Goal: Navigation & Orientation: Find specific page/section

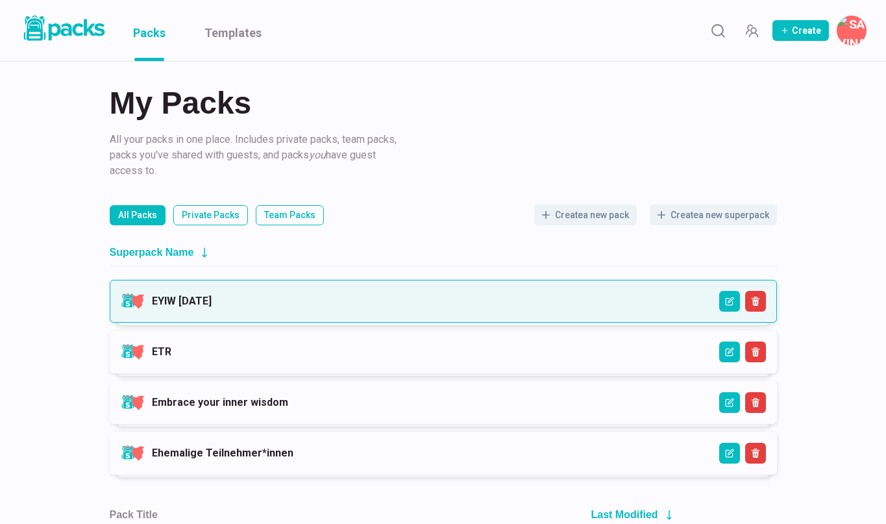
click at [212, 301] on link "EYIW [DATE]" at bounding box center [182, 301] width 60 height 12
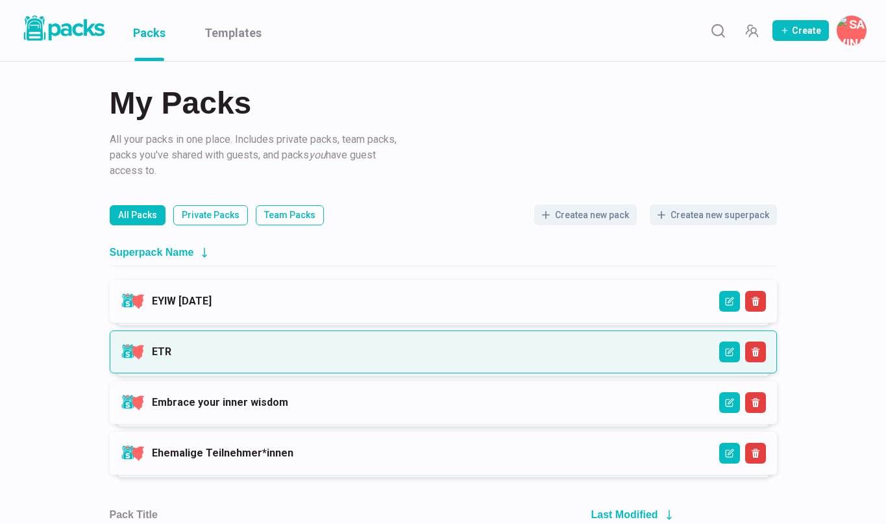
click at [171, 345] on link "ETR" at bounding box center [161, 351] width 19 height 12
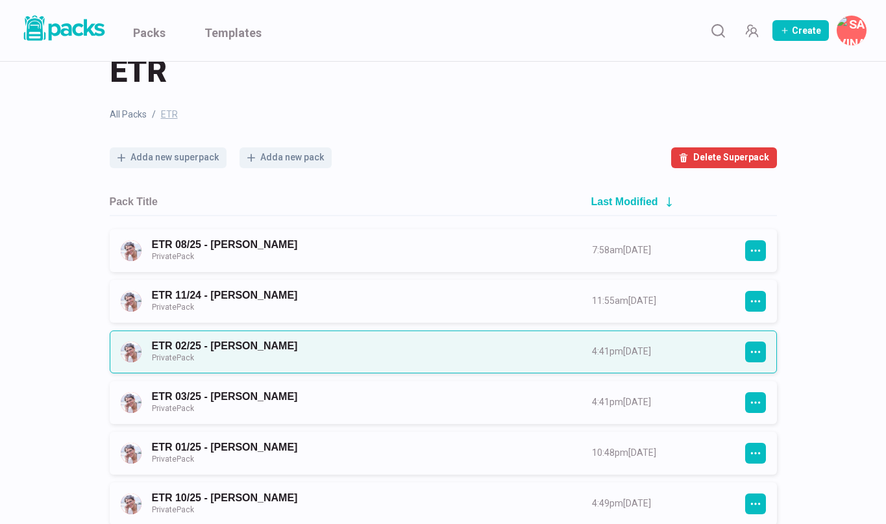
scroll to position [38, 0]
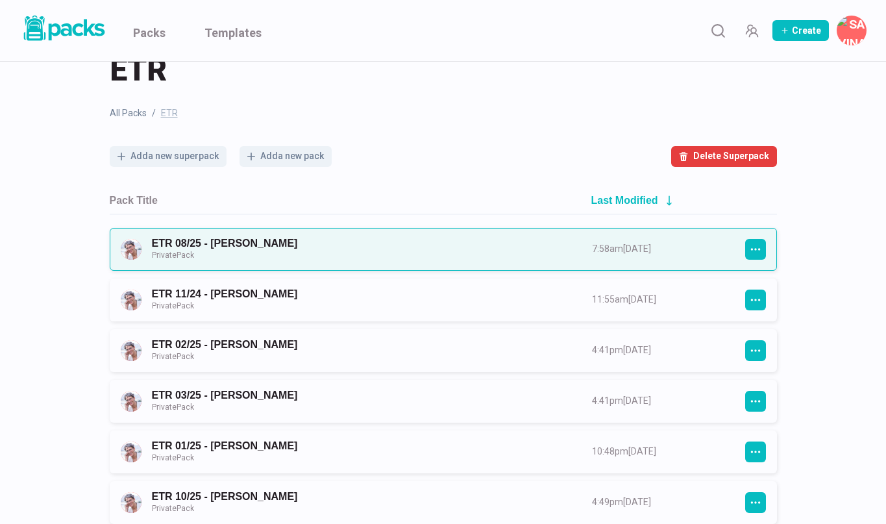
click at [296, 247] on link "ETR 08/25 - [PERSON_NAME] Private Pack" at bounding box center [360, 249] width 417 height 24
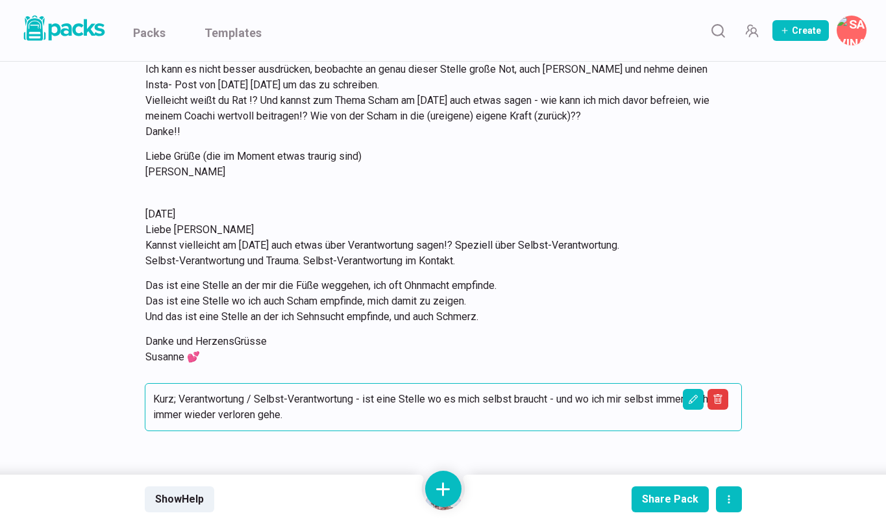
scroll to position [5050, 0]
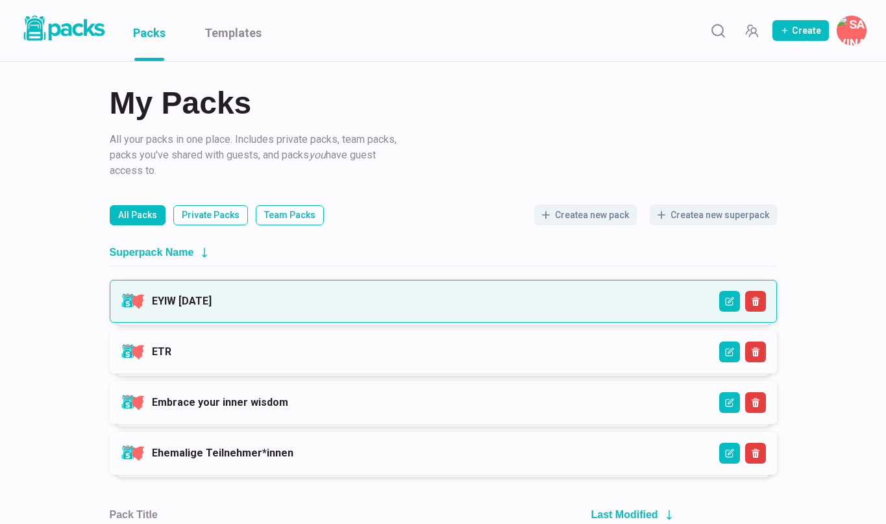
click at [212, 307] on link "EYIW [DATE]" at bounding box center [182, 301] width 60 height 12
